Goal: Information Seeking & Learning: Learn about a topic

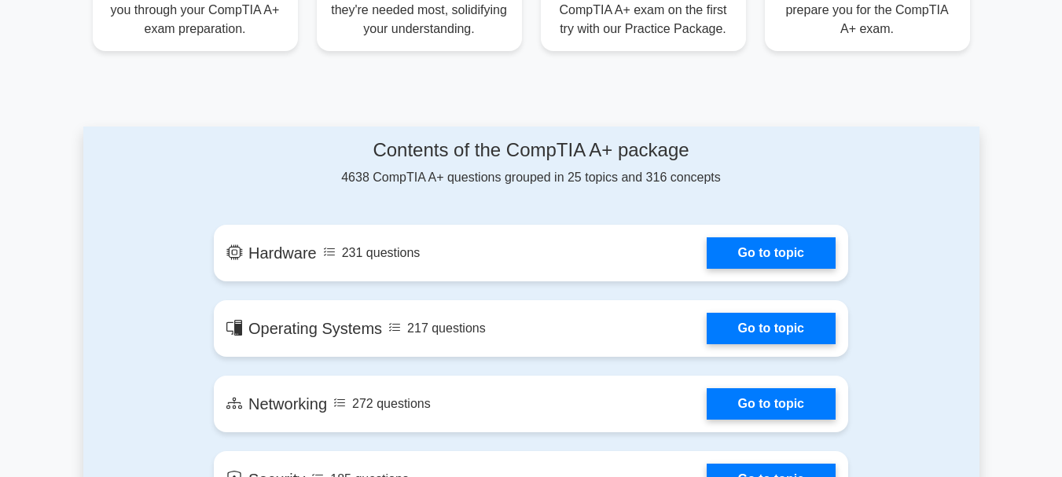
scroll to position [727, 0]
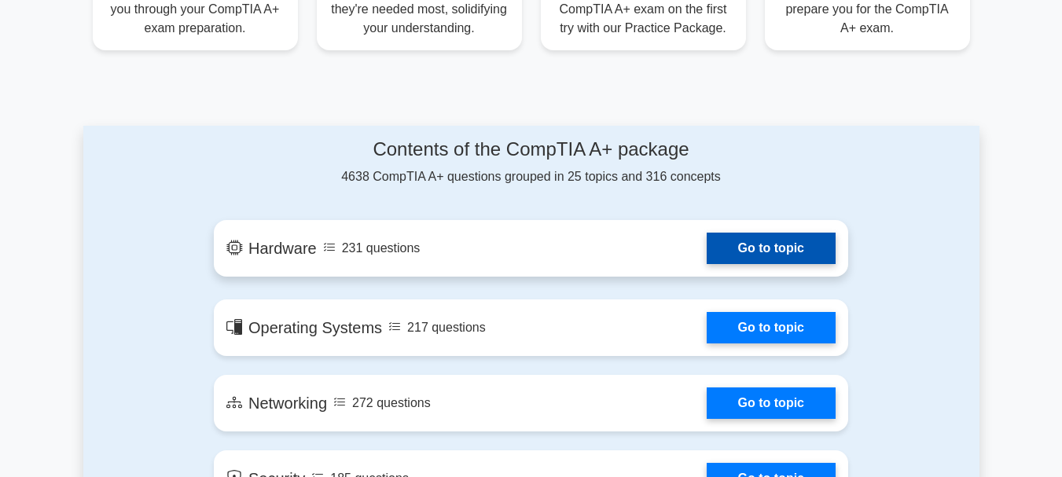
click at [752, 262] on link "Go to topic" at bounding box center [771, 248] width 129 height 31
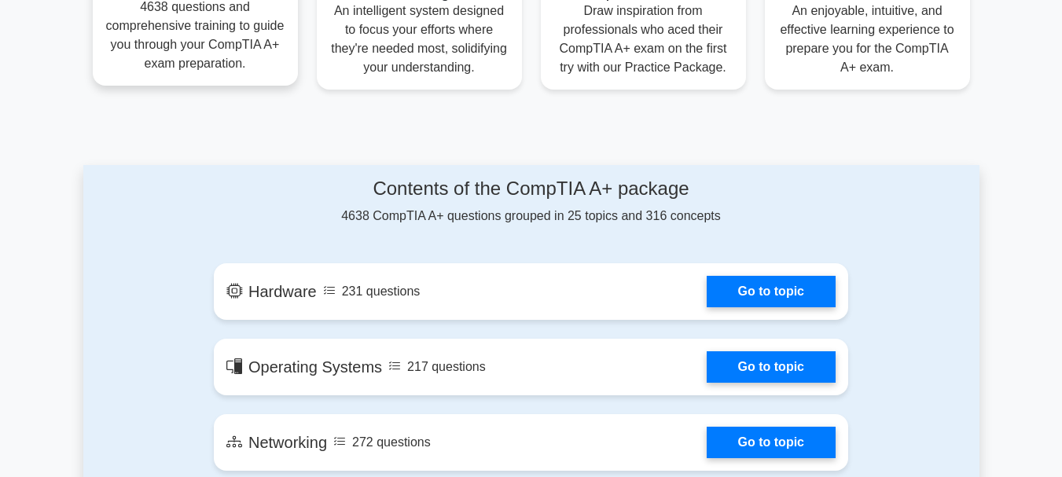
scroll to position [661, 0]
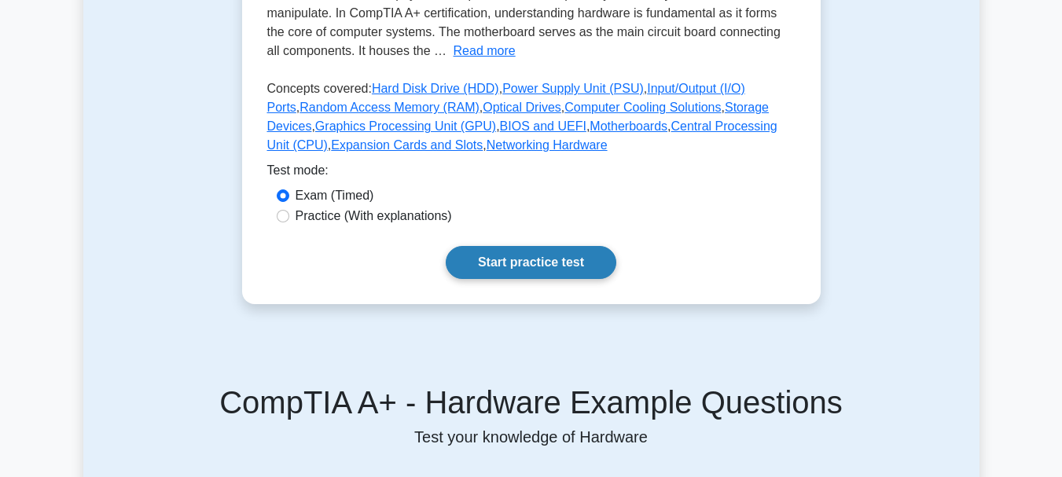
click at [499, 263] on link "Start practice test" at bounding box center [531, 262] width 171 height 33
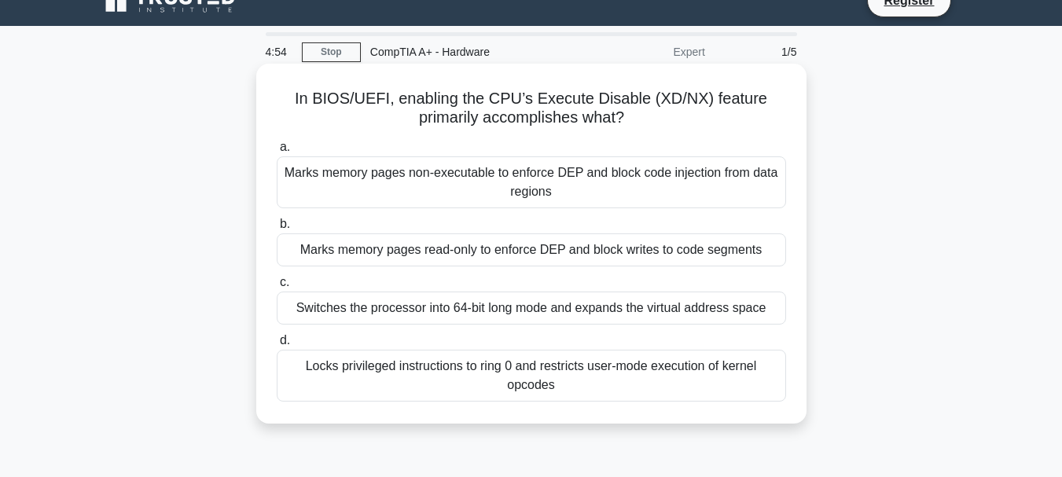
scroll to position [22, 0]
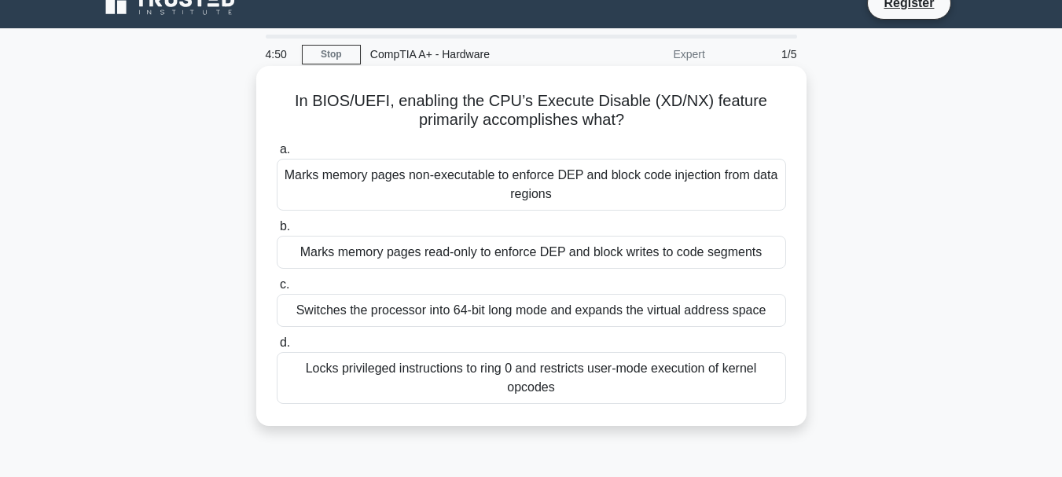
drag, startPoint x: 582, startPoint y: 212, endPoint x: 523, endPoint y: 228, distance: 61.0
click at [523, 228] on div "[PERSON_NAME] memory pages non-executable to enforce DEP and block code injecti…" at bounding box center [531, 272] width 528 height 270
click at [355, 252] on div "Marks memory pages read-only to enforce DEP and block writes to code segments" at bounding box center [532, 252] width 510 height 33
click at [277, 232] on input "[PERSON_NAME] memory pages read-only to enforce DEP and block writes to code se…" at bounding box center [277, 227] width 0 height 10
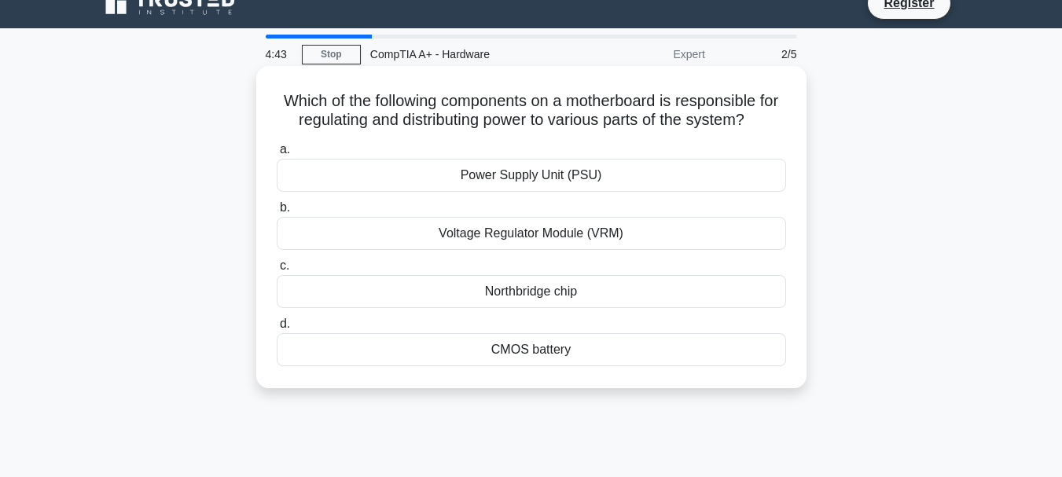
scroll to position [0, 0]
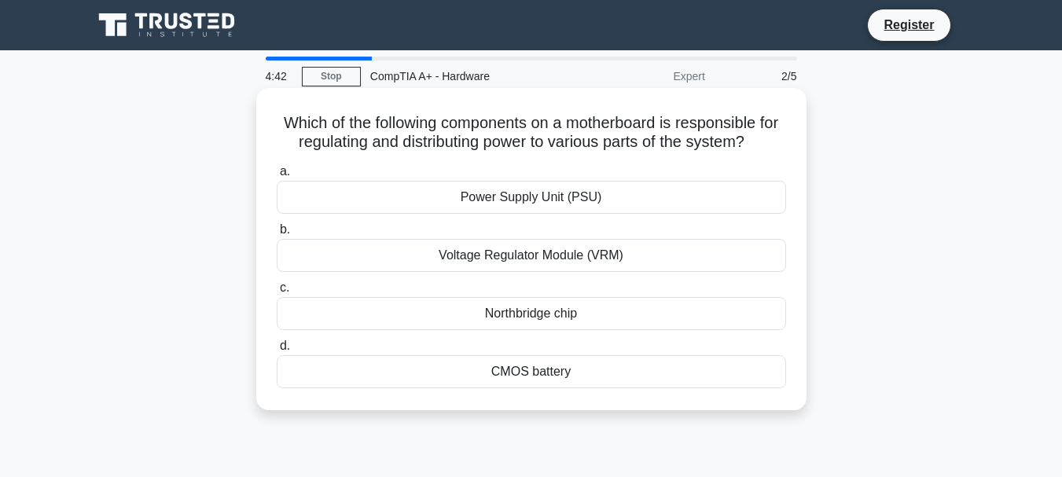
click at [542, 198] on div "Power Supply Unit (PSU)" at bounding box center [532, 197] width 510 height 33
click at [277, 177] on input "a. Power Supply Unit (PSU)" at bounding box center [277, 172] width 0 height 10
